Goal: Information Seeking & Learning: Learn about a topic

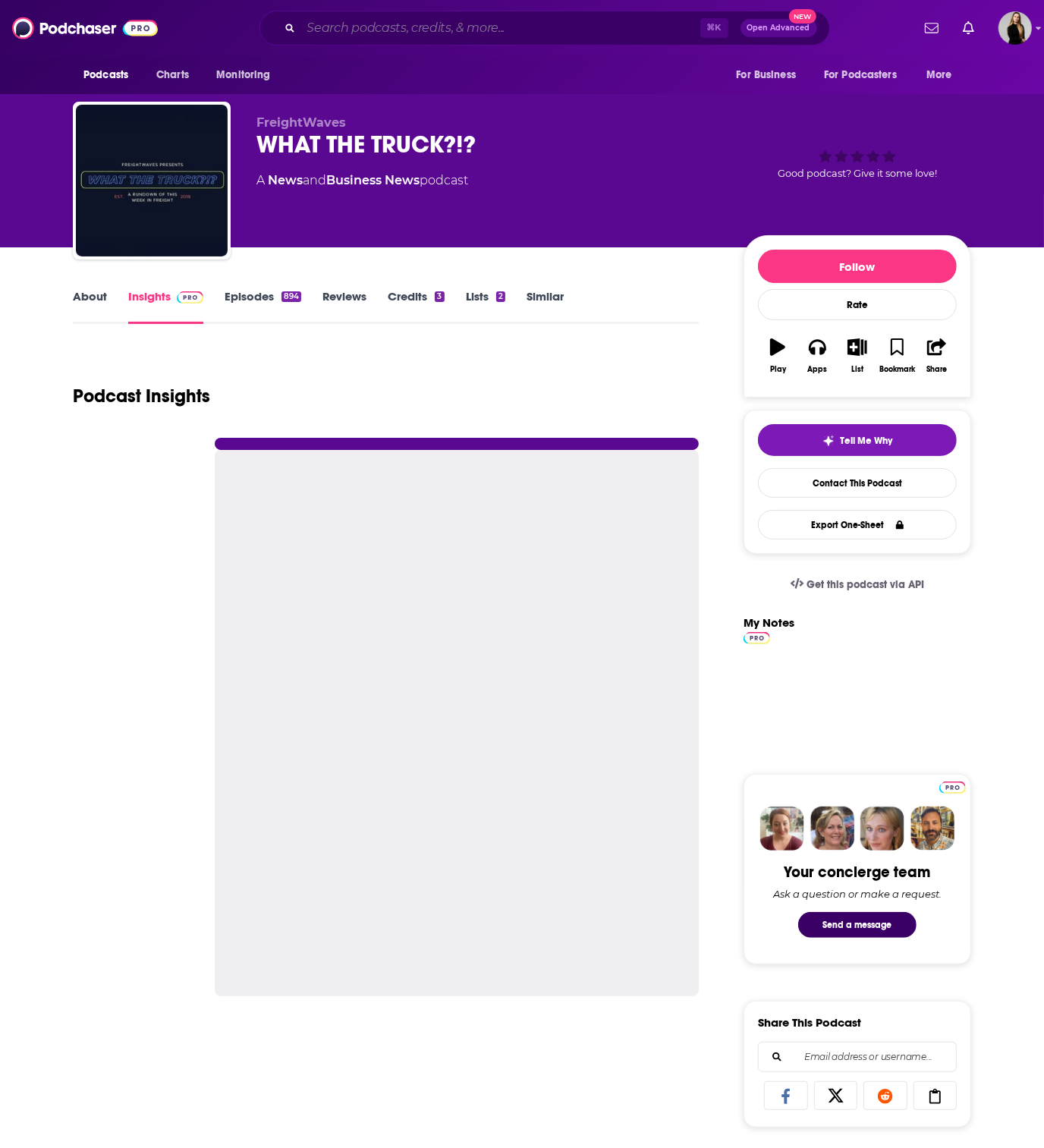
click at [375, 30] on input "Search podcasts, credits, & more..." at bounding box center [501, 27] width 399 height 24
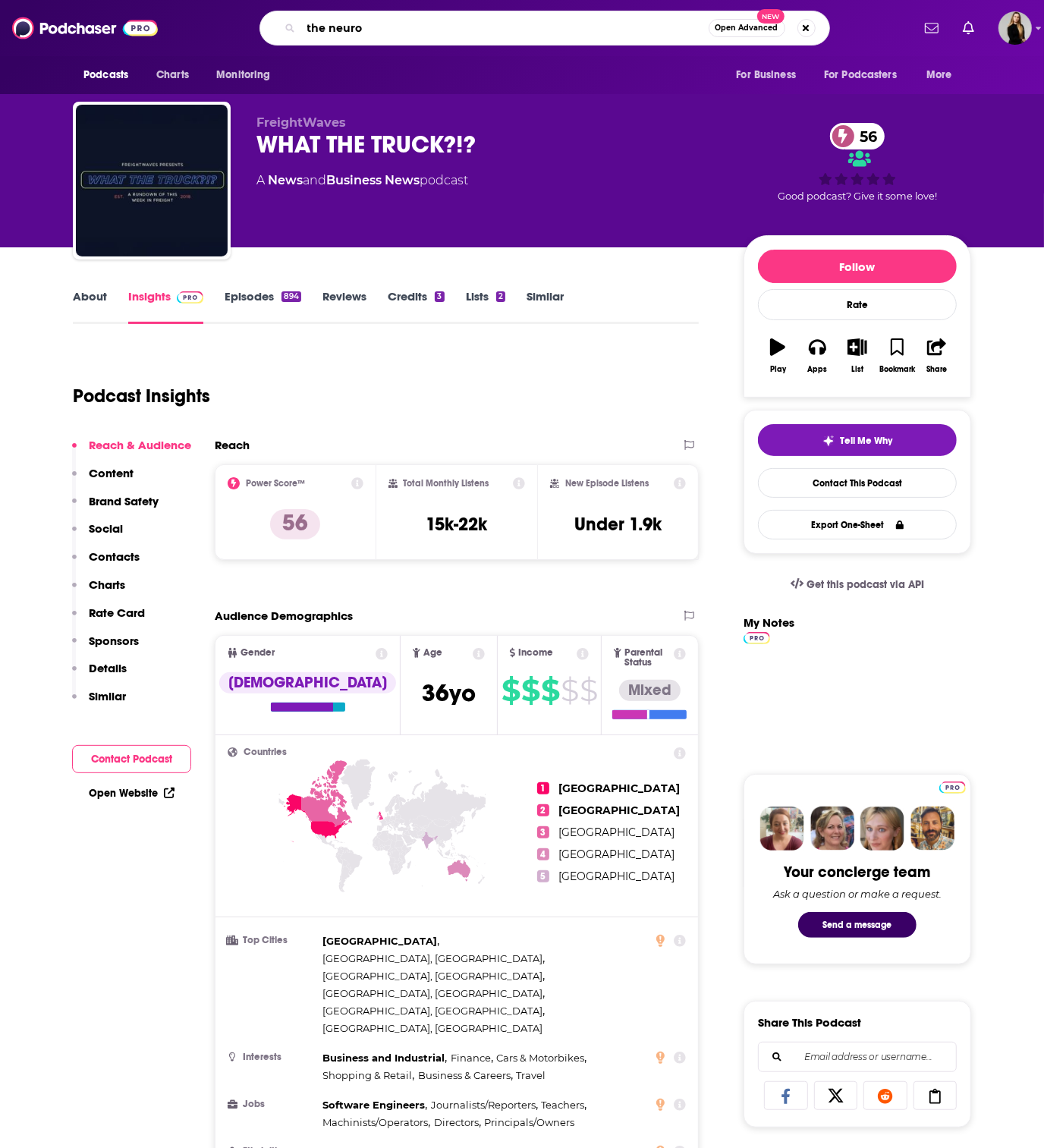
type input "the neuron"
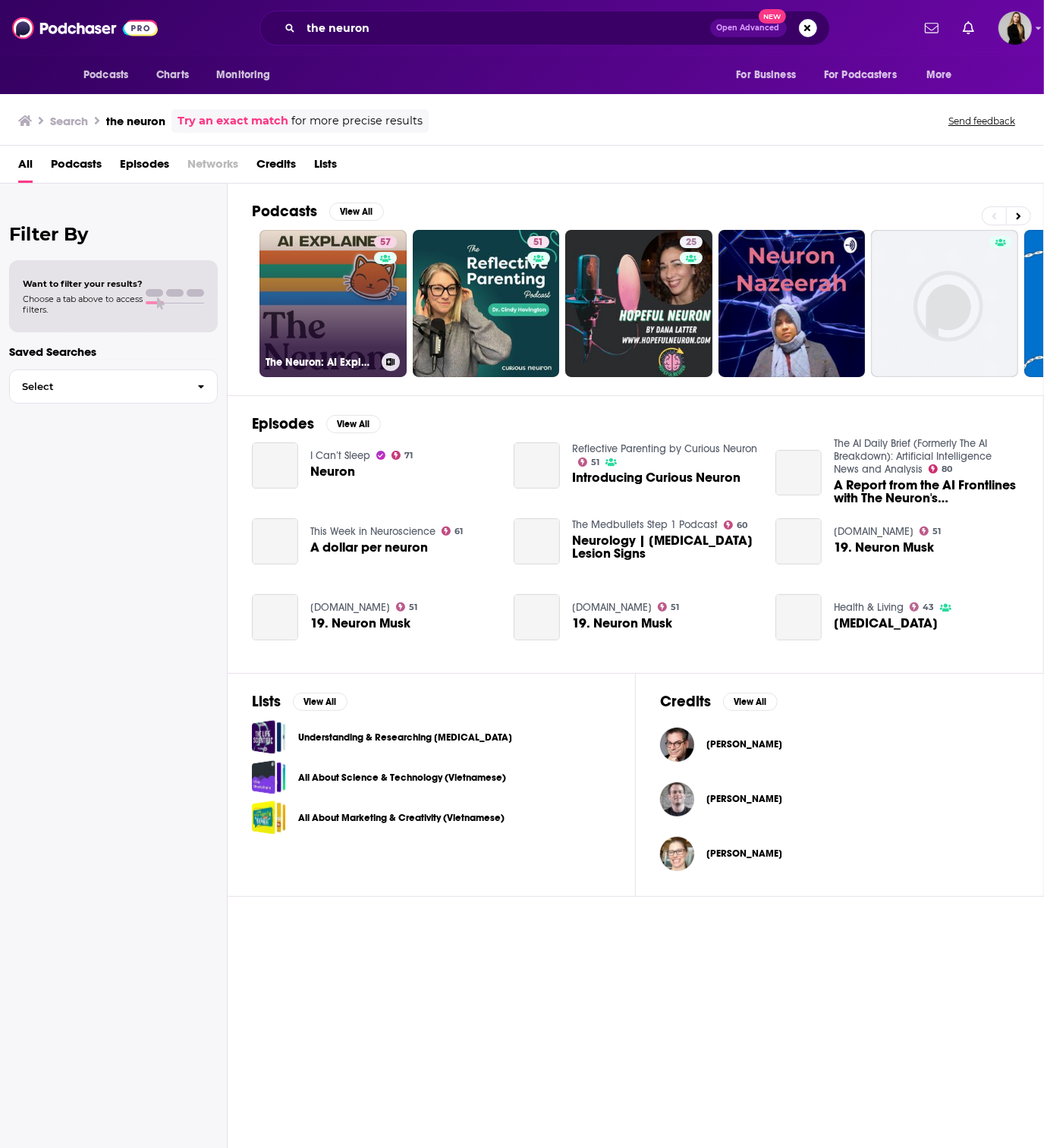
click at [307, 324] on link "57 The Neuron: AI Explained" at bounding box center [333, 303] width 147 height 147
